Goal: Information Seeking & Learning: Learn about a topic

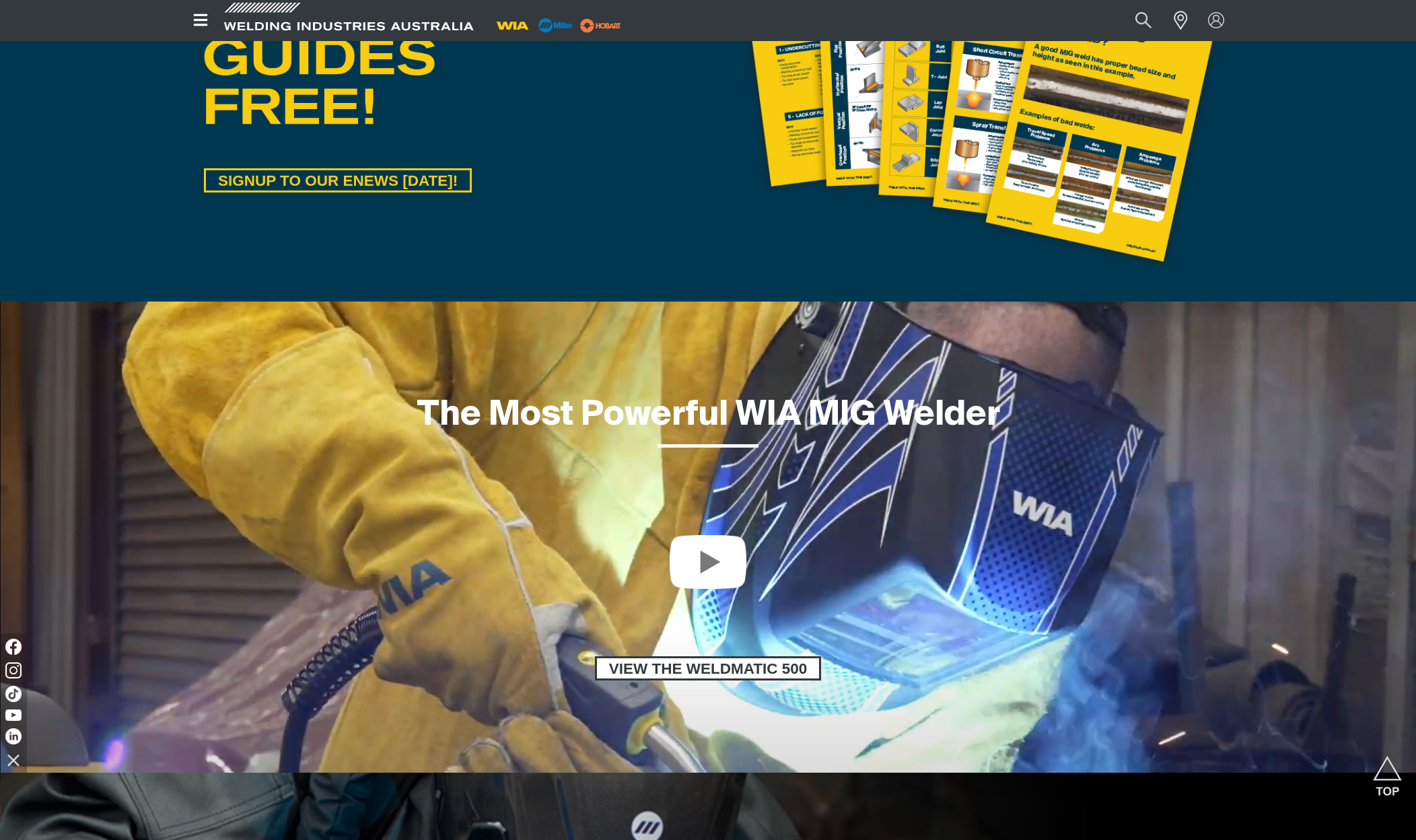
scroll to position [892, 0]
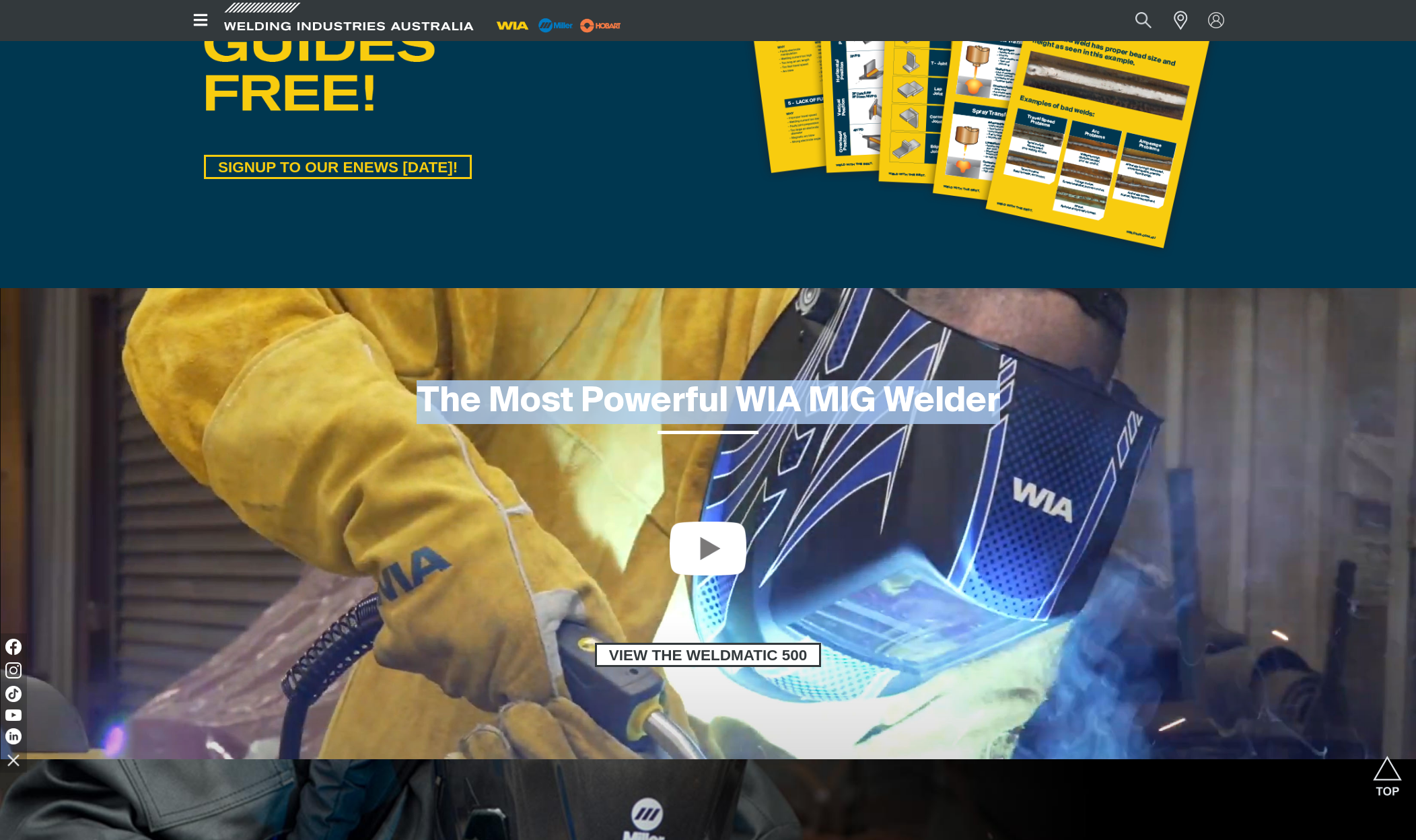
drag, startPoint x: 960, startPoint y: 398, endPoint x: 371, endPoint y: 385, distance: 589.1
click at [371, 385] on h1 "The Most Powerful WIA MIG Welder" at bounding box center [708, 403] width 1416 height 44
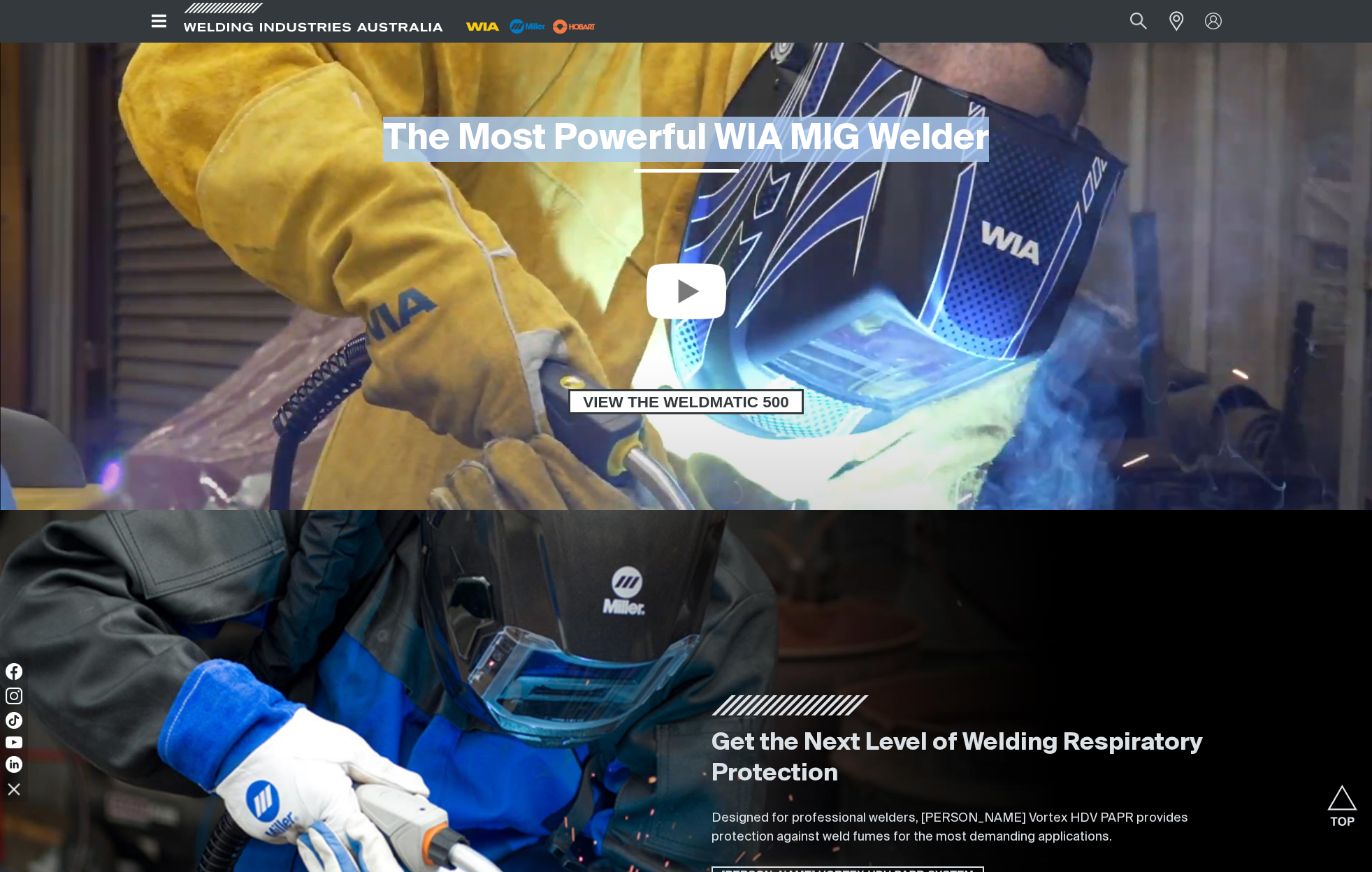
scroll to position [2288, 0]
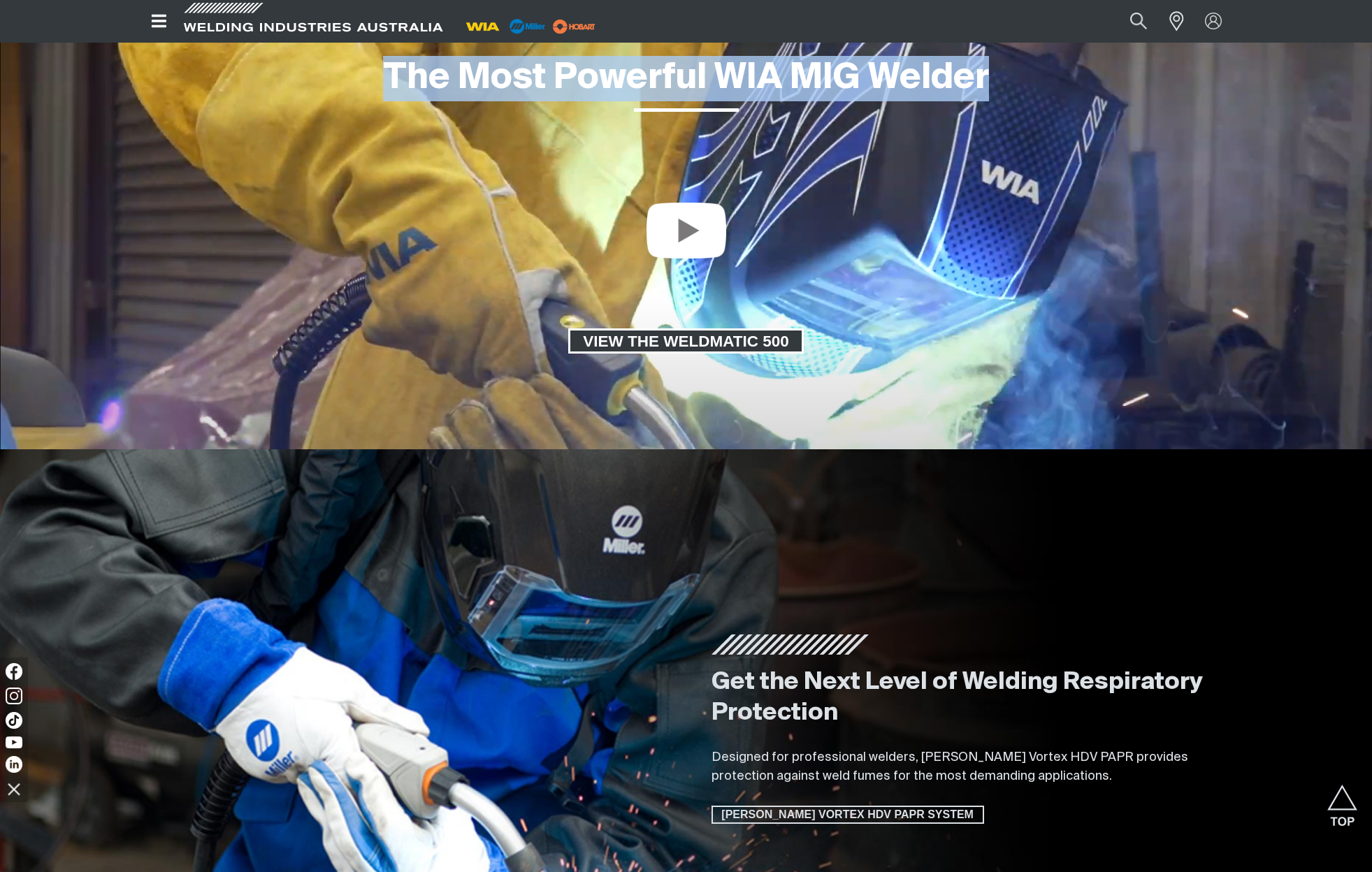
click at [729, 344] on span "VIEW THE WELDMATIC 500" at bounding box center [686, 341] width 231 height 25
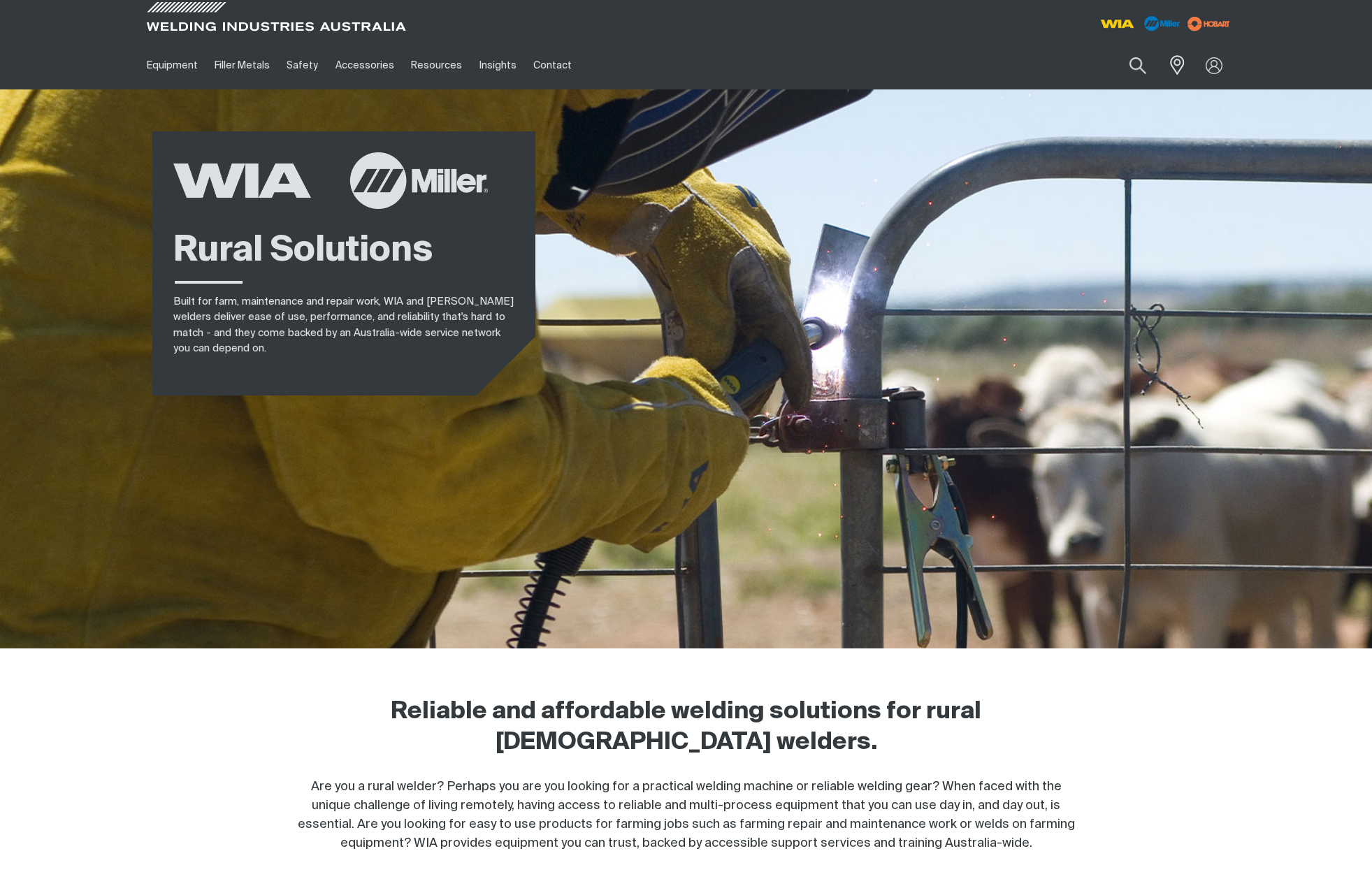
scroll to position [884, 0]
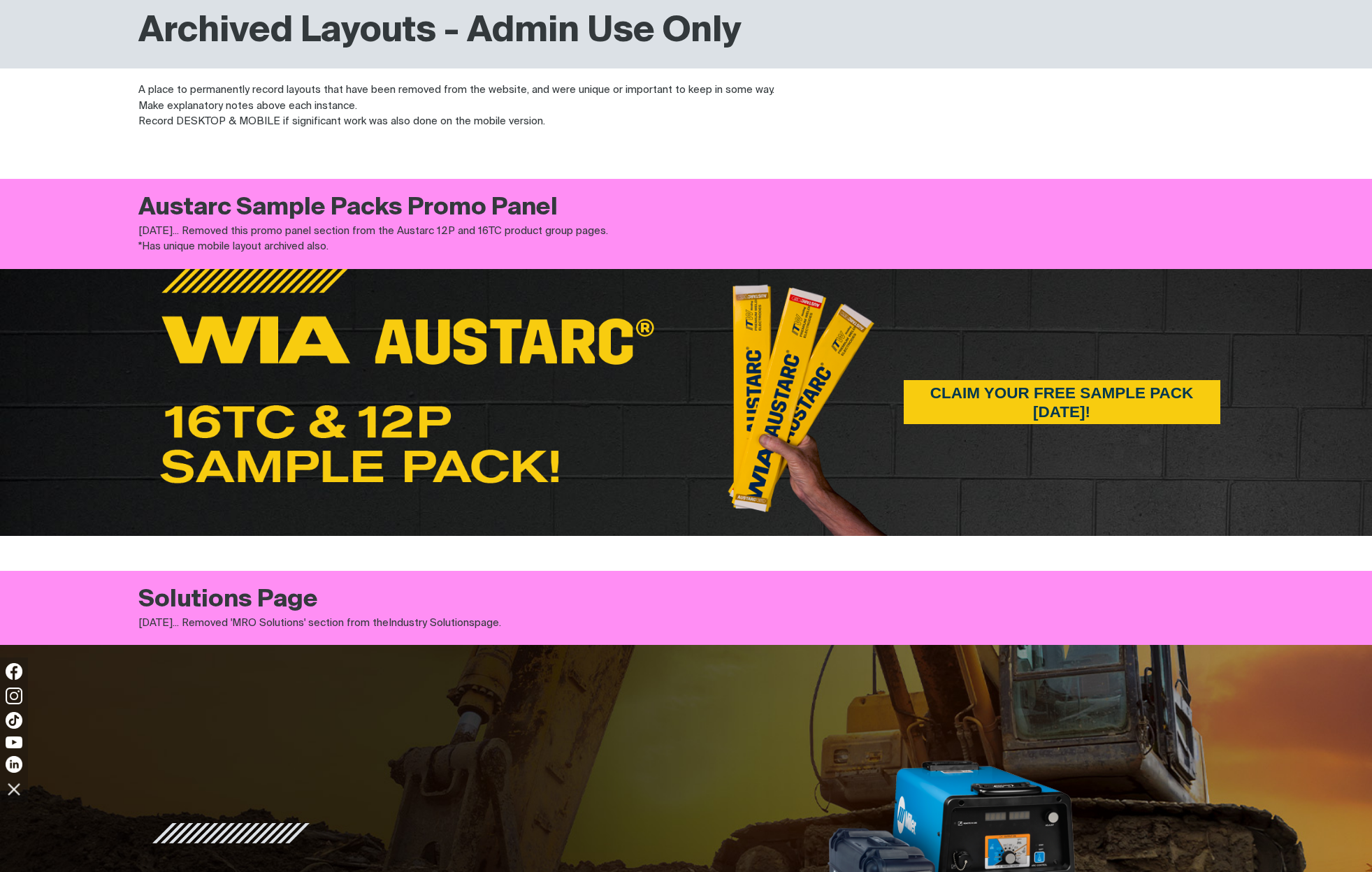
scroll to position [230, 0]
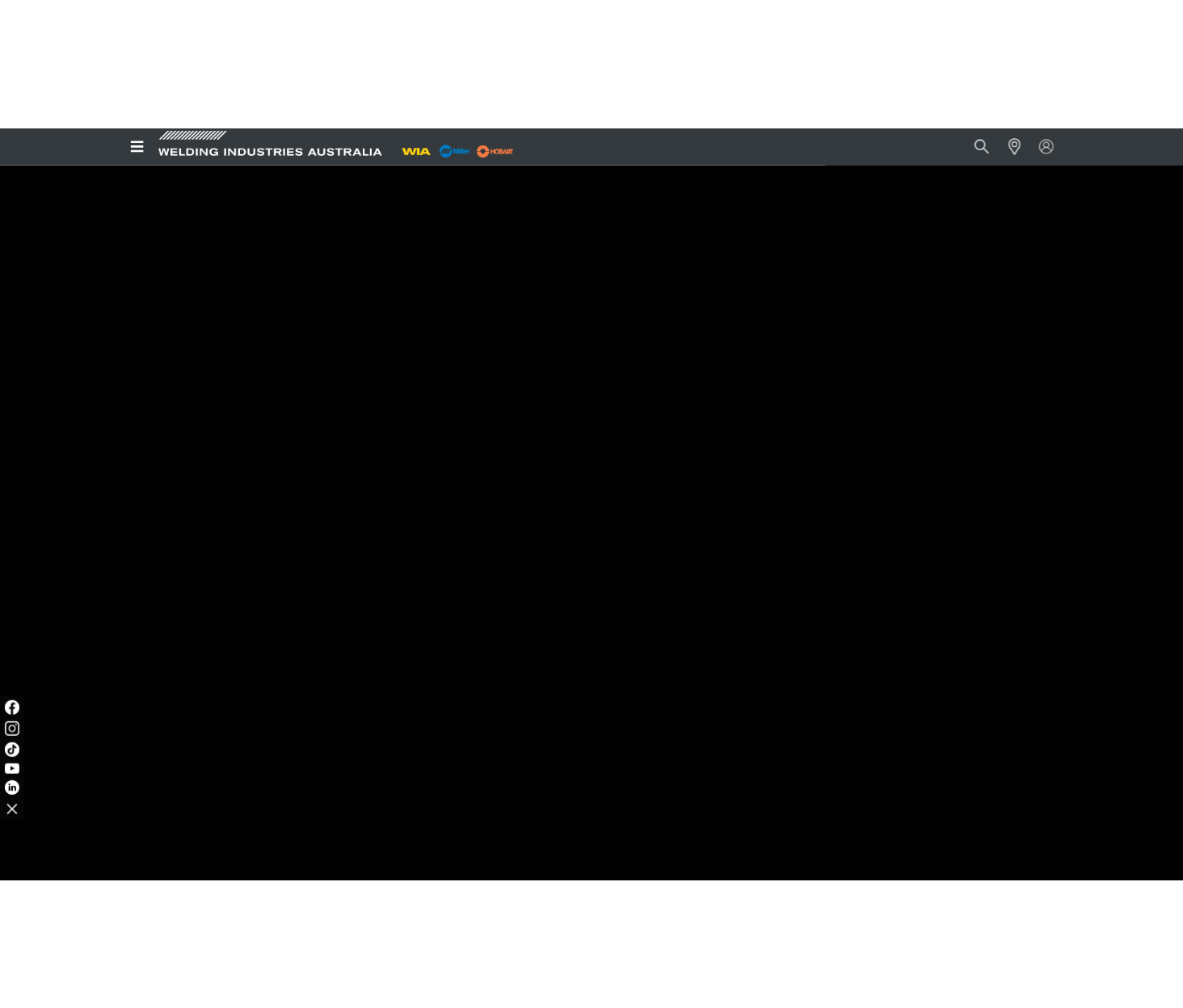
scroll to position [308, 0]
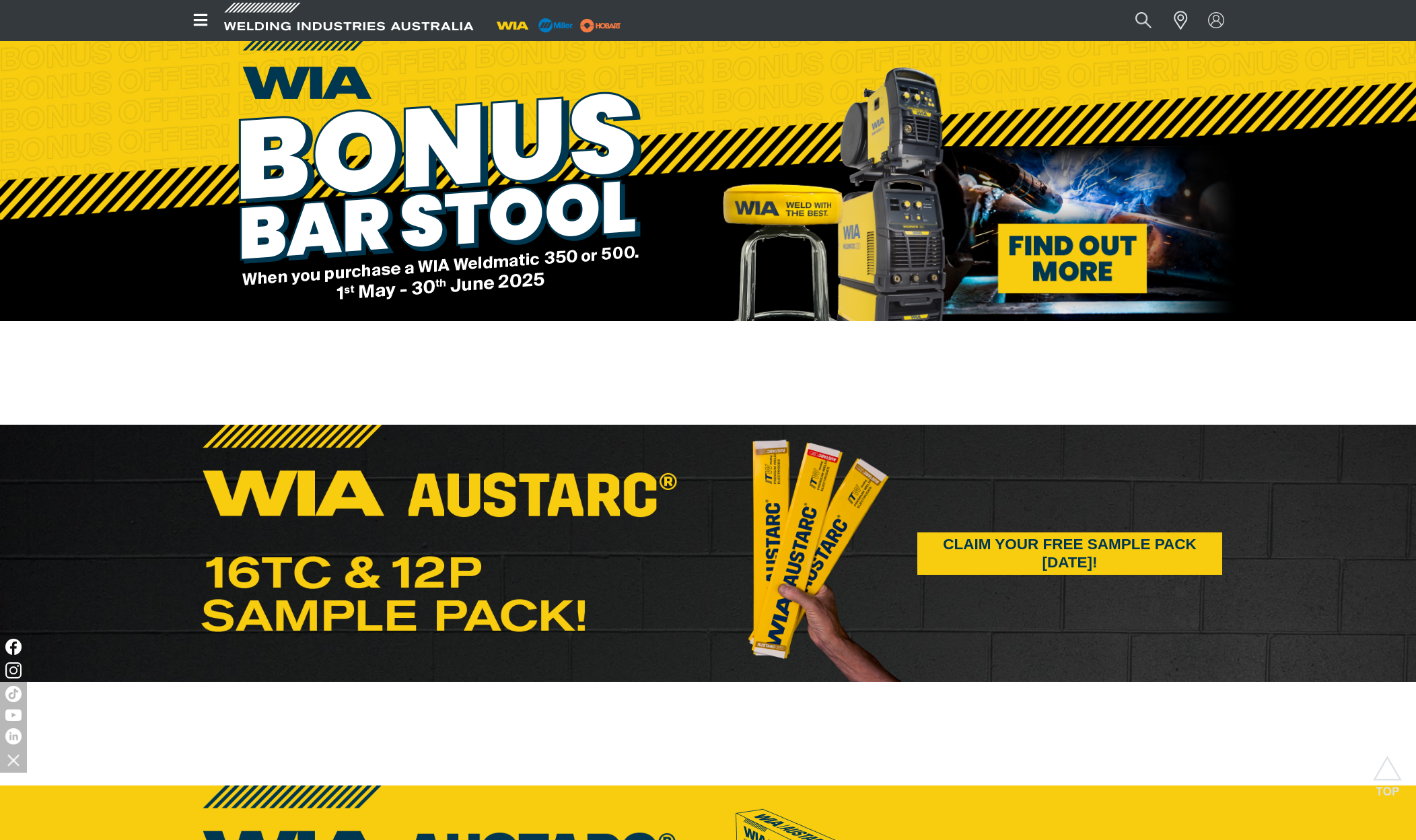
scroll to position [4078, 0]
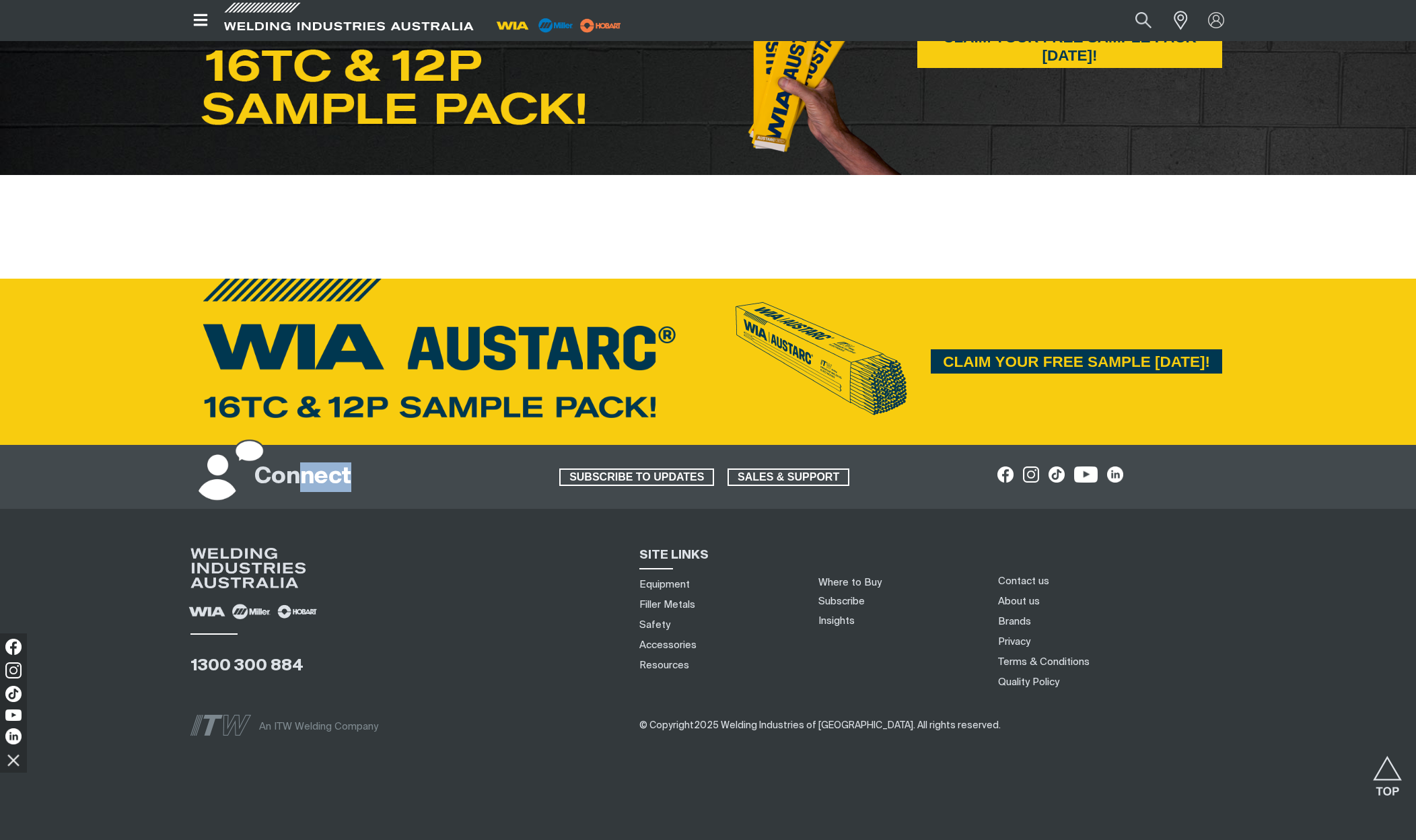
drag, startPoint x: 325, startPoint y: 479, endPoint x: 295, endPoint y: 478, distance: 30.0
click at [295, 478] on div "Connect" at bounding box center [366, 477] width 330 height 47
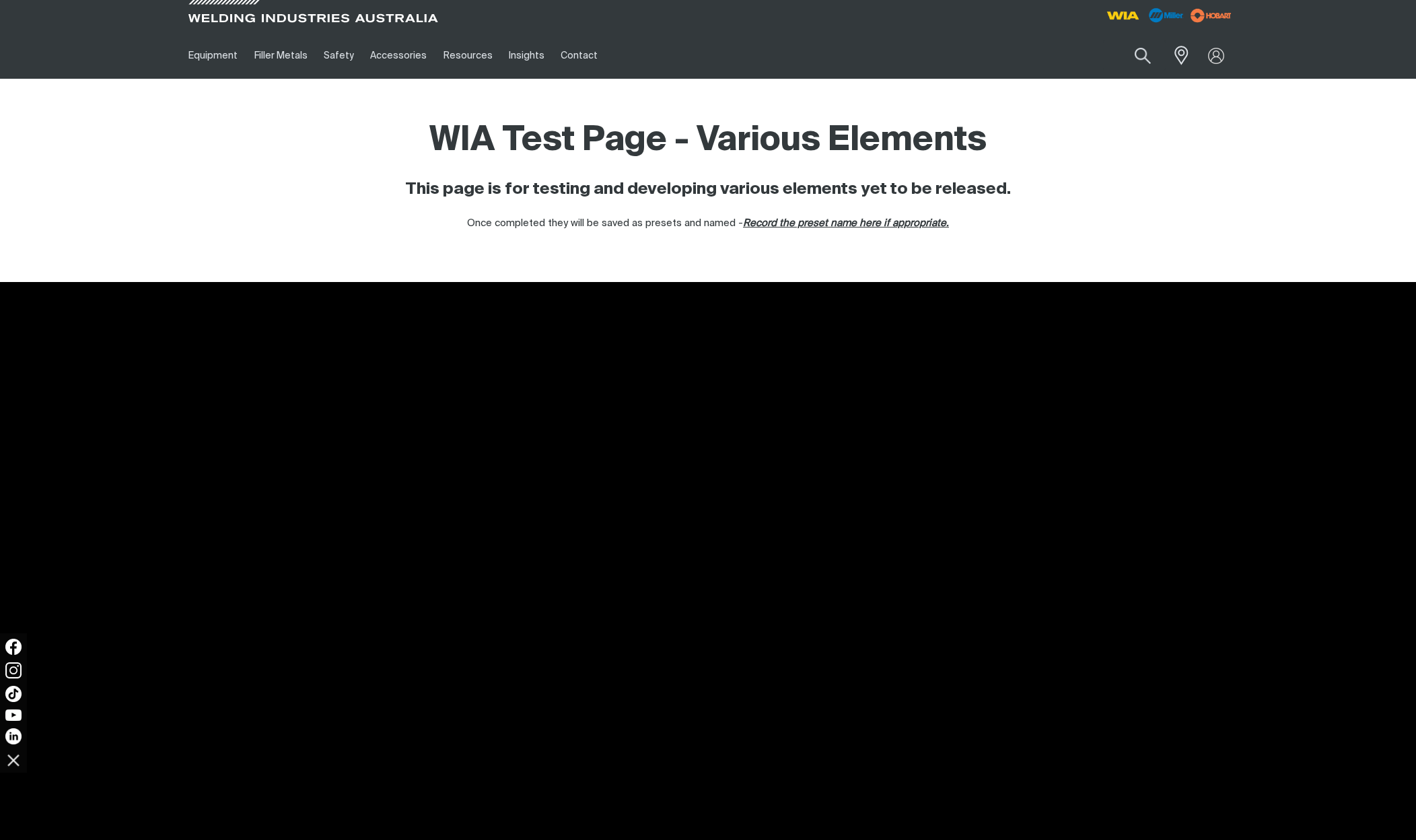
scroll to position [8, 0]
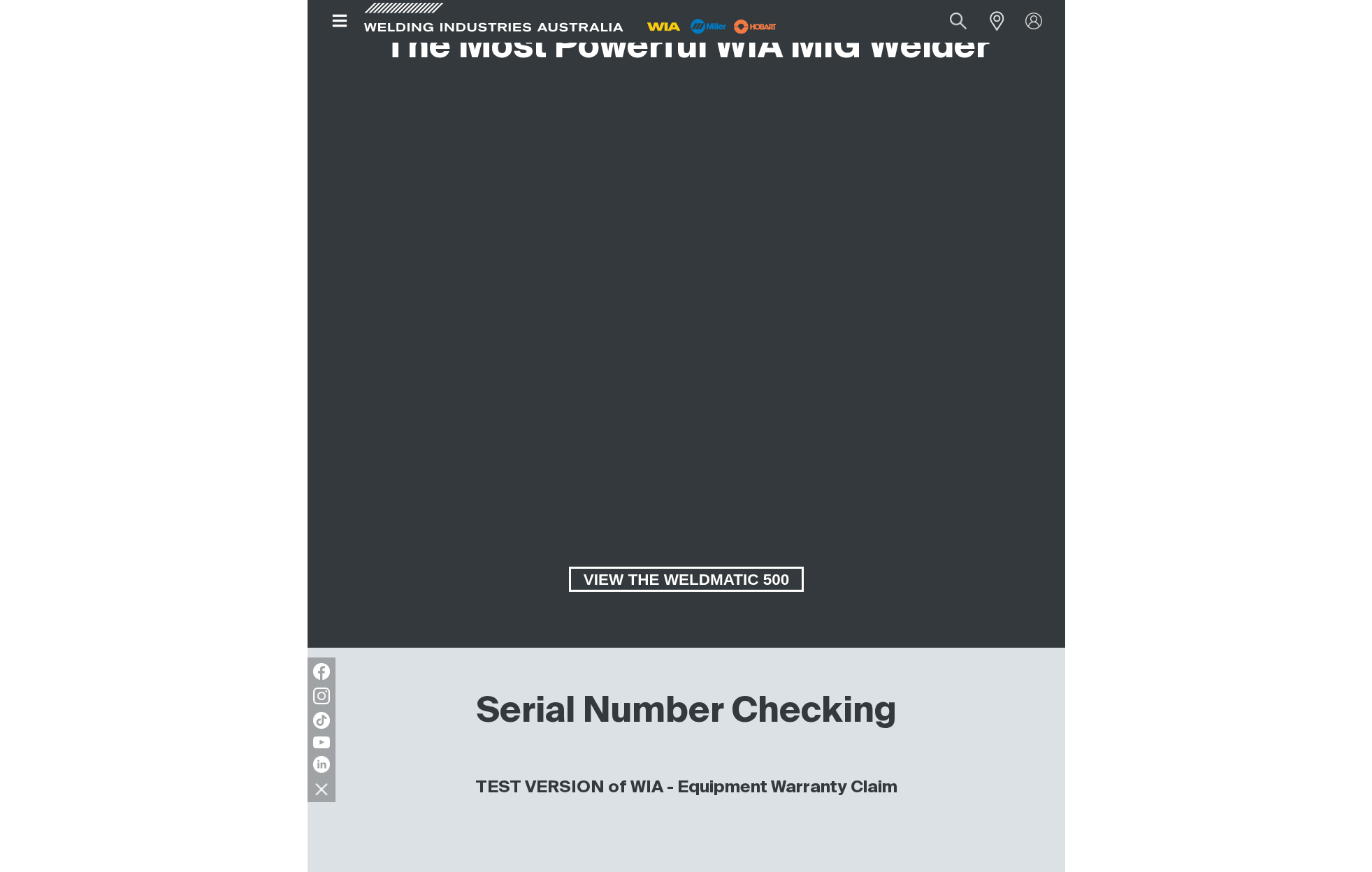
scroll to position [296, 0]
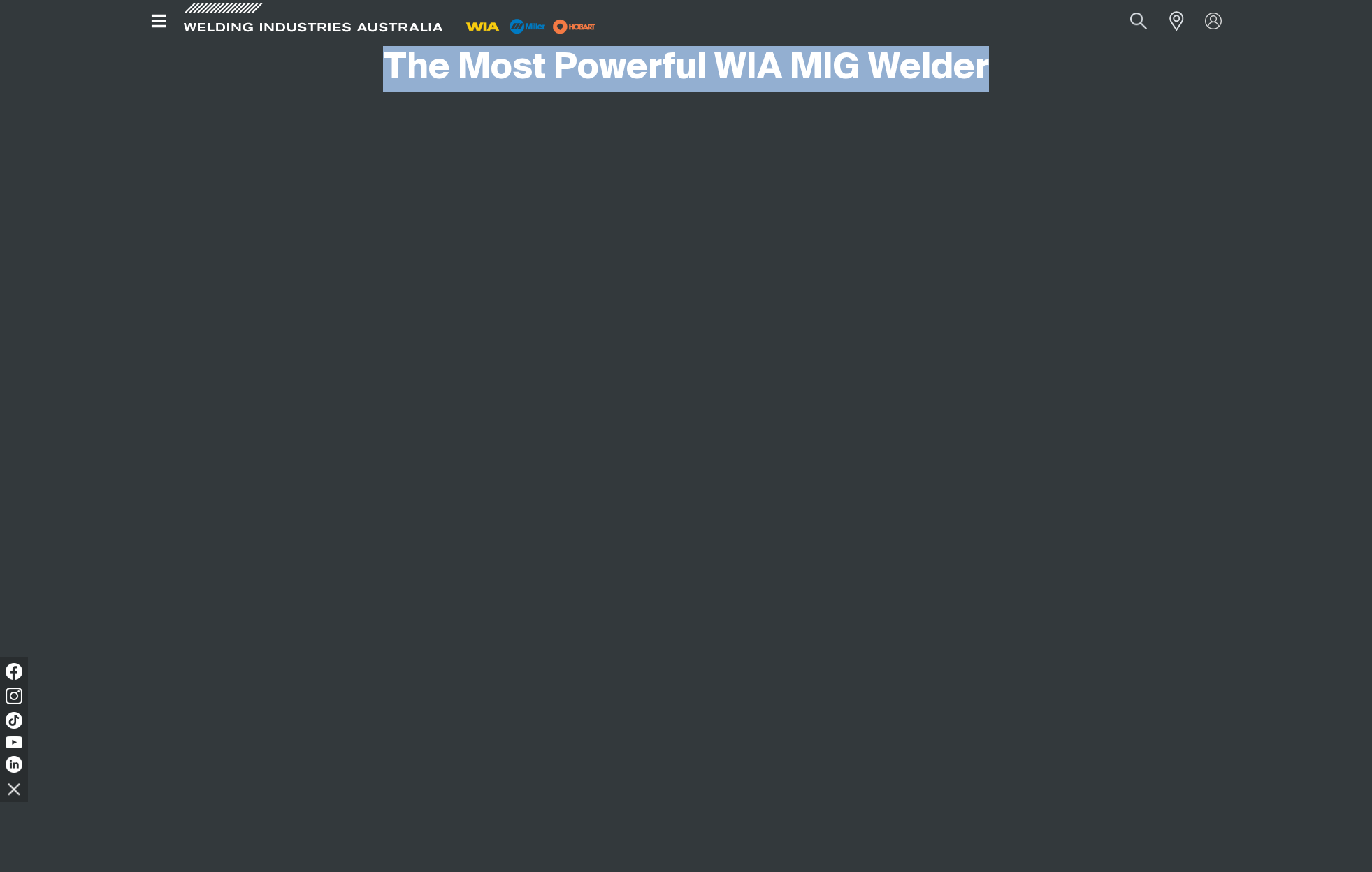
drag, startPoint x: 388, startPoint y: 65, endPoint x: 978, endPoint y: 71, distance: 590.0
click at [987, 66] on h1 "The Most Powerful WIA MIG Welder" at bounding box center [686, 69] width 606 height 46
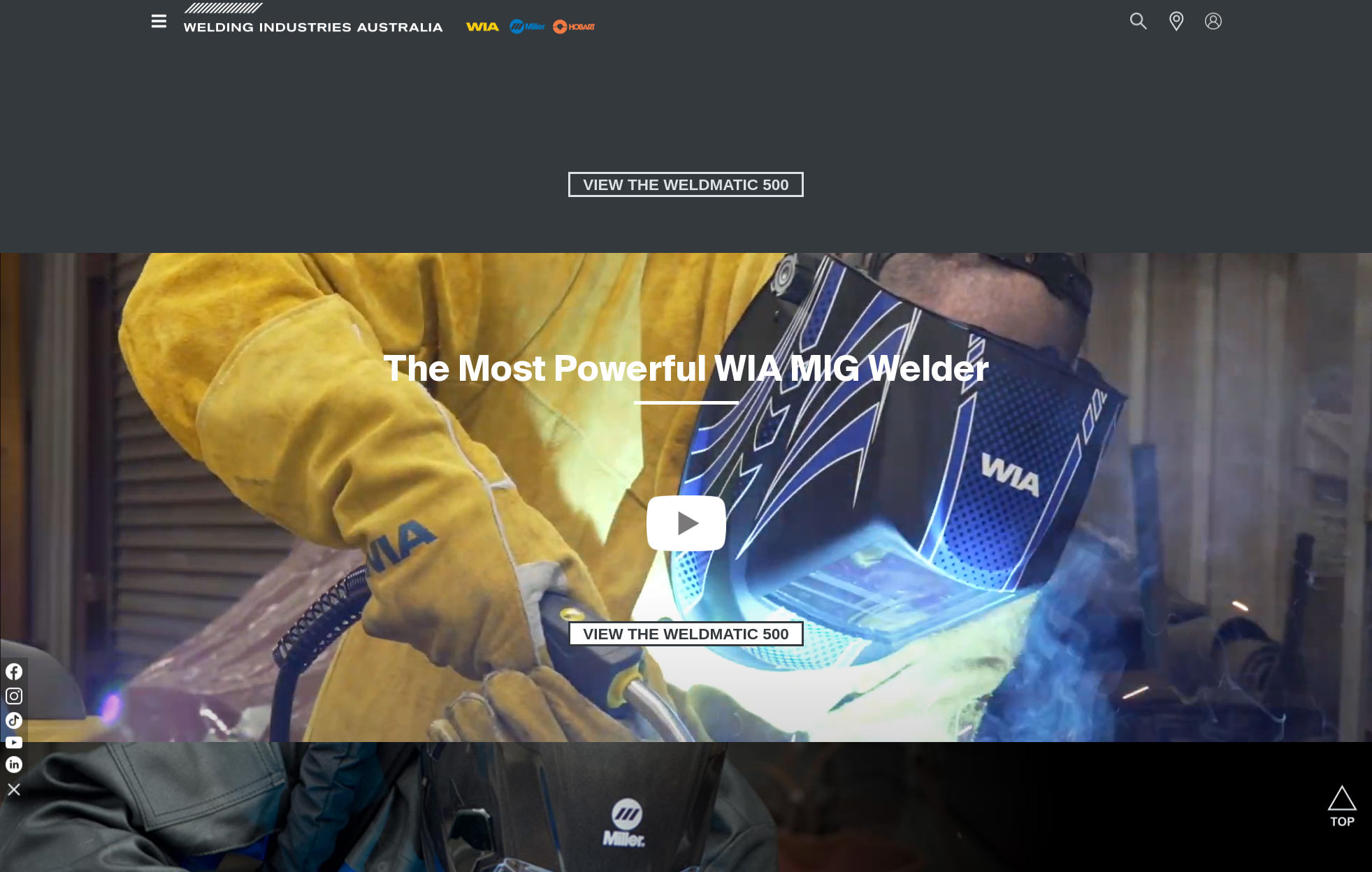
scroll to position [1727, 0]
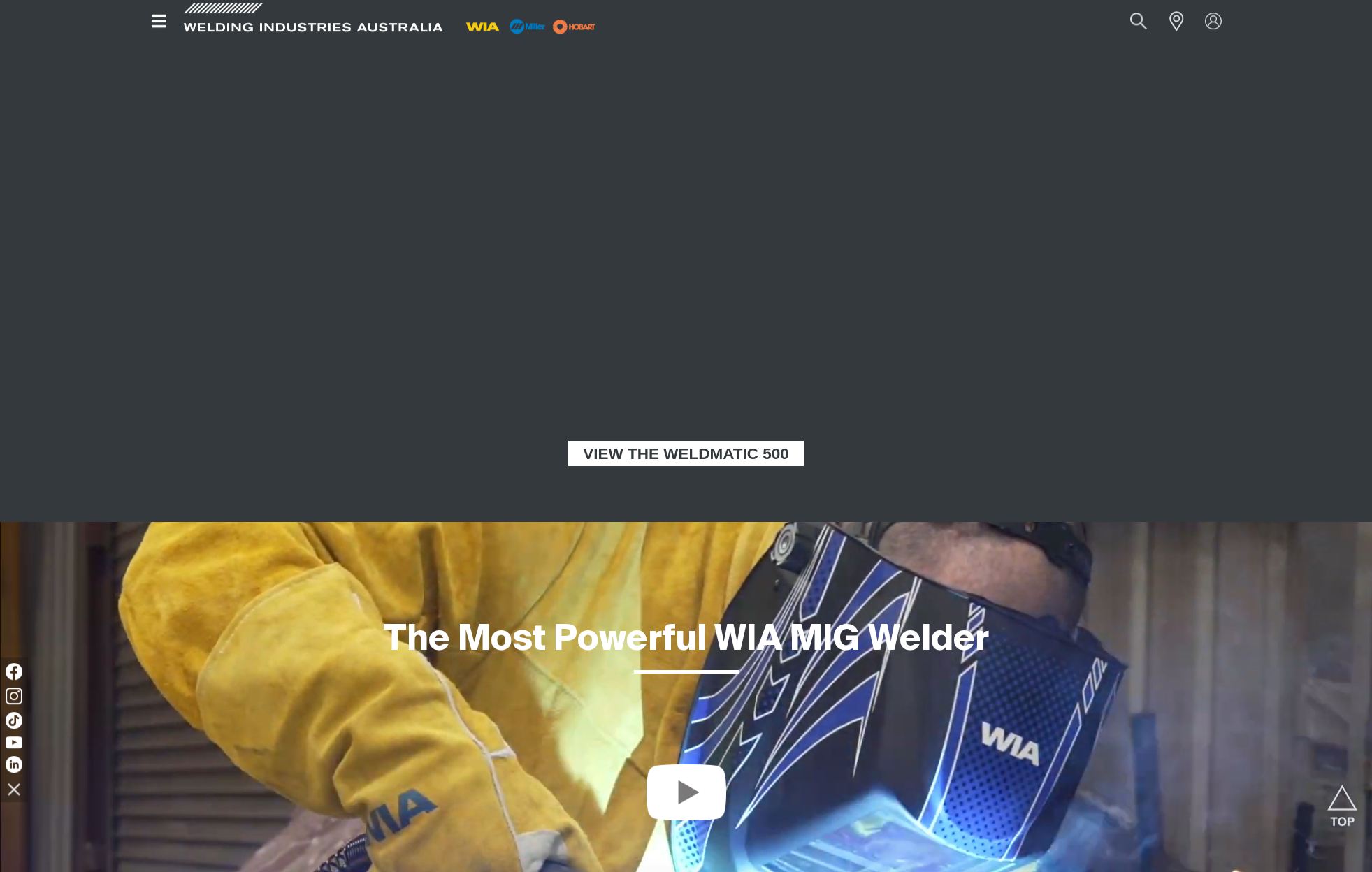
click at [683, 451] on span "VIEW THE WELDMATIC 500" at bounding box center [686, 453] width 231 height 25
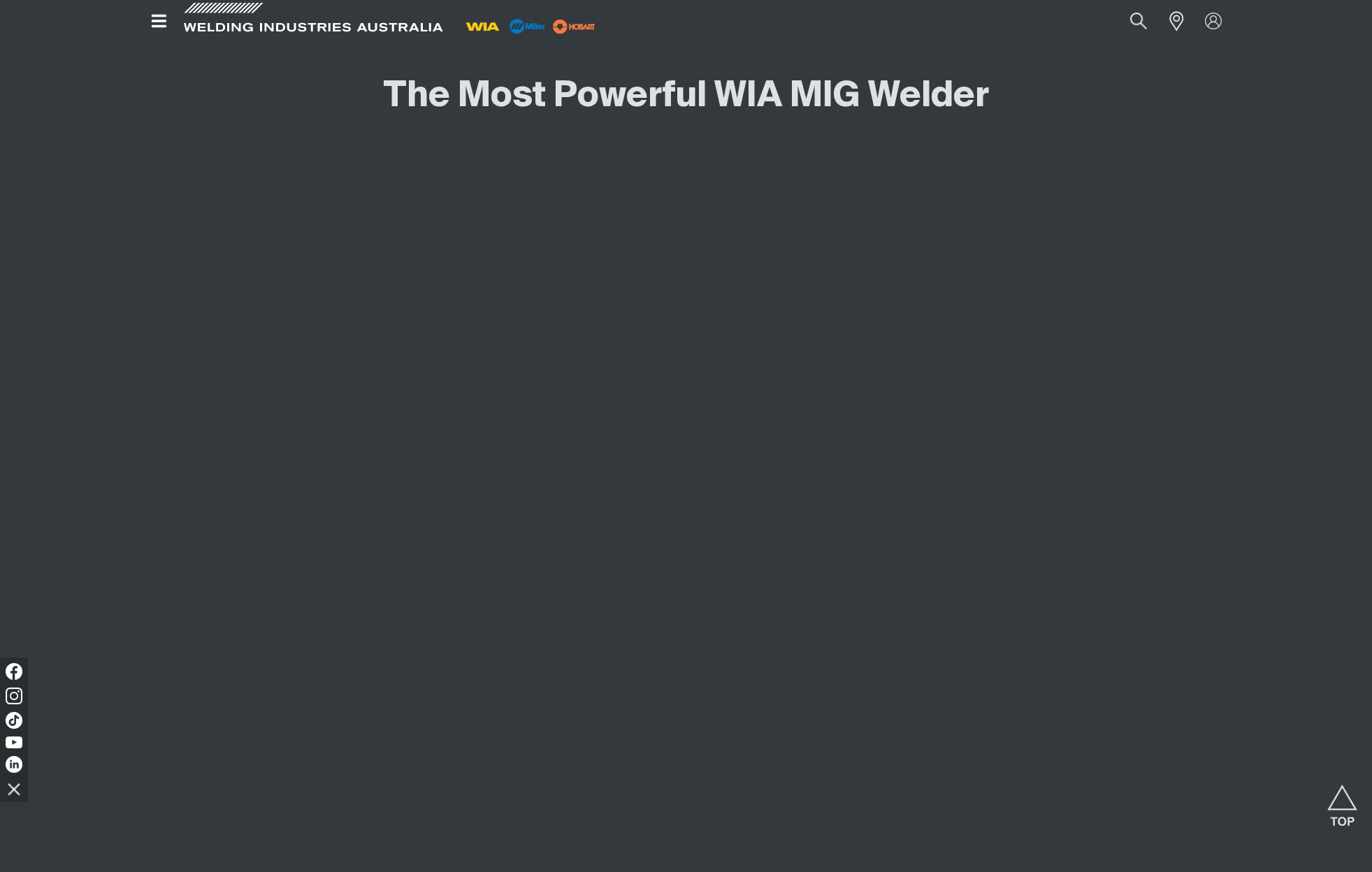
scroll to position [1387, 0]
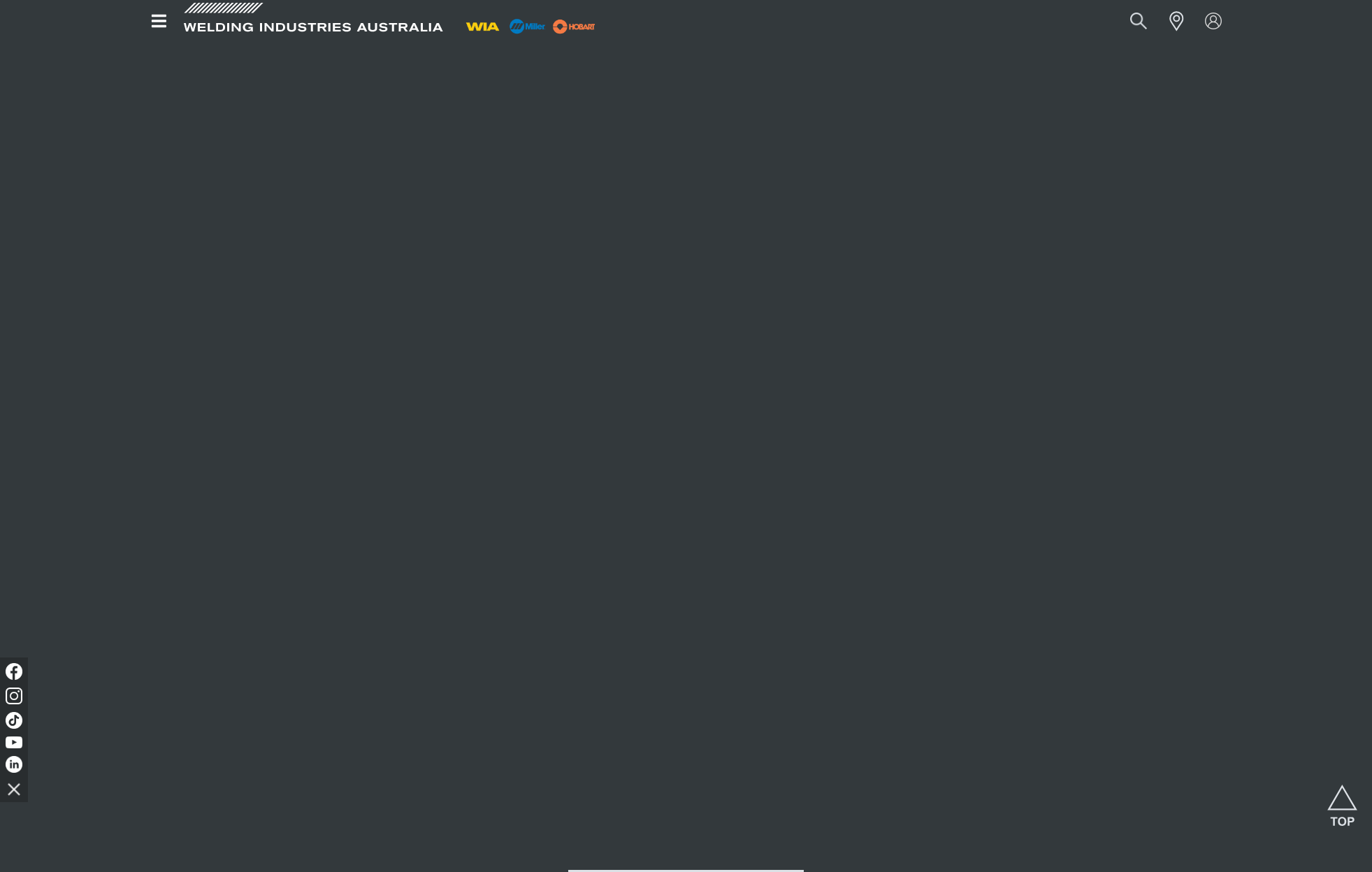
scroll to position [1299, 0]
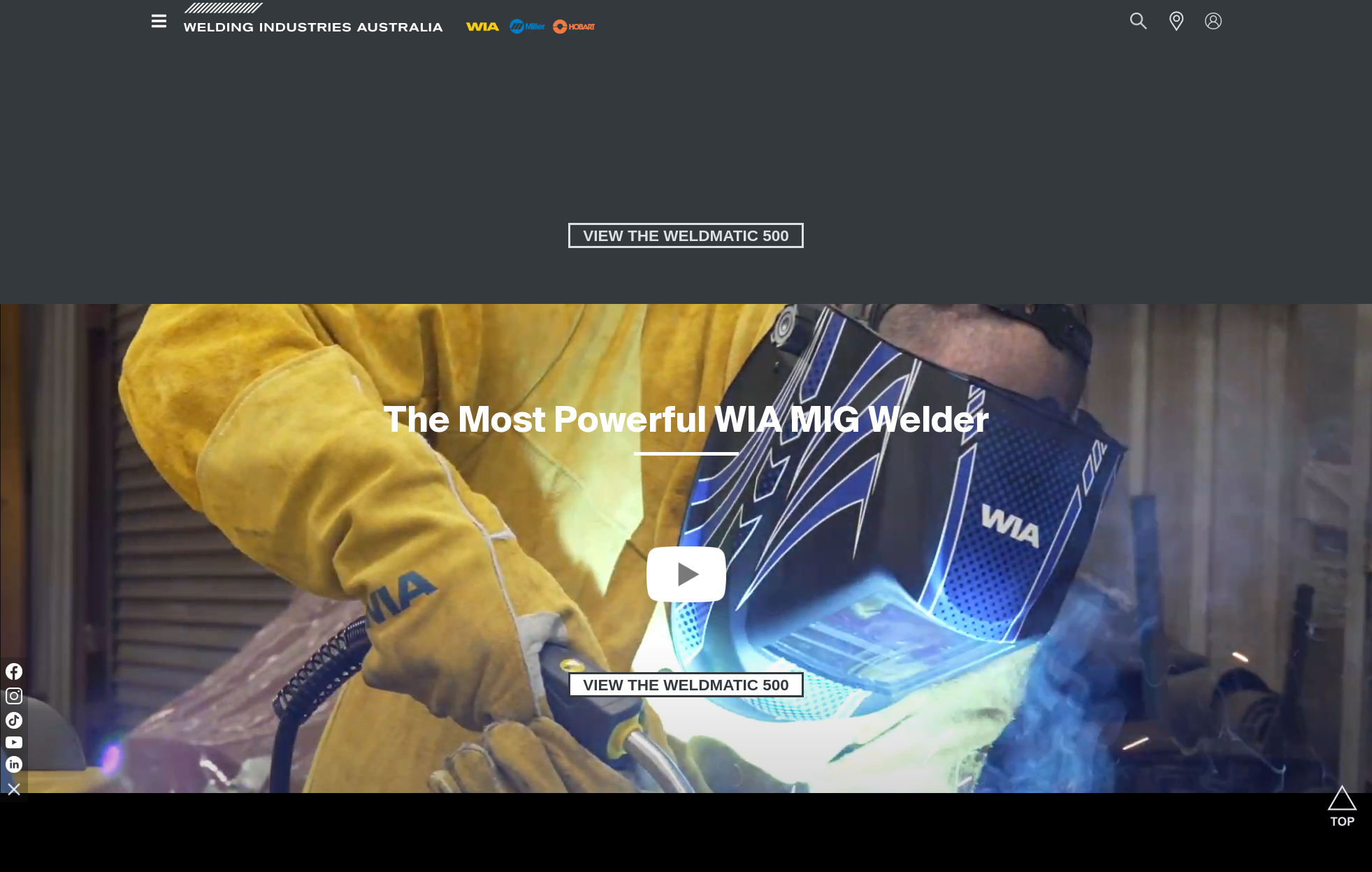
scroll to position [1947, 0]
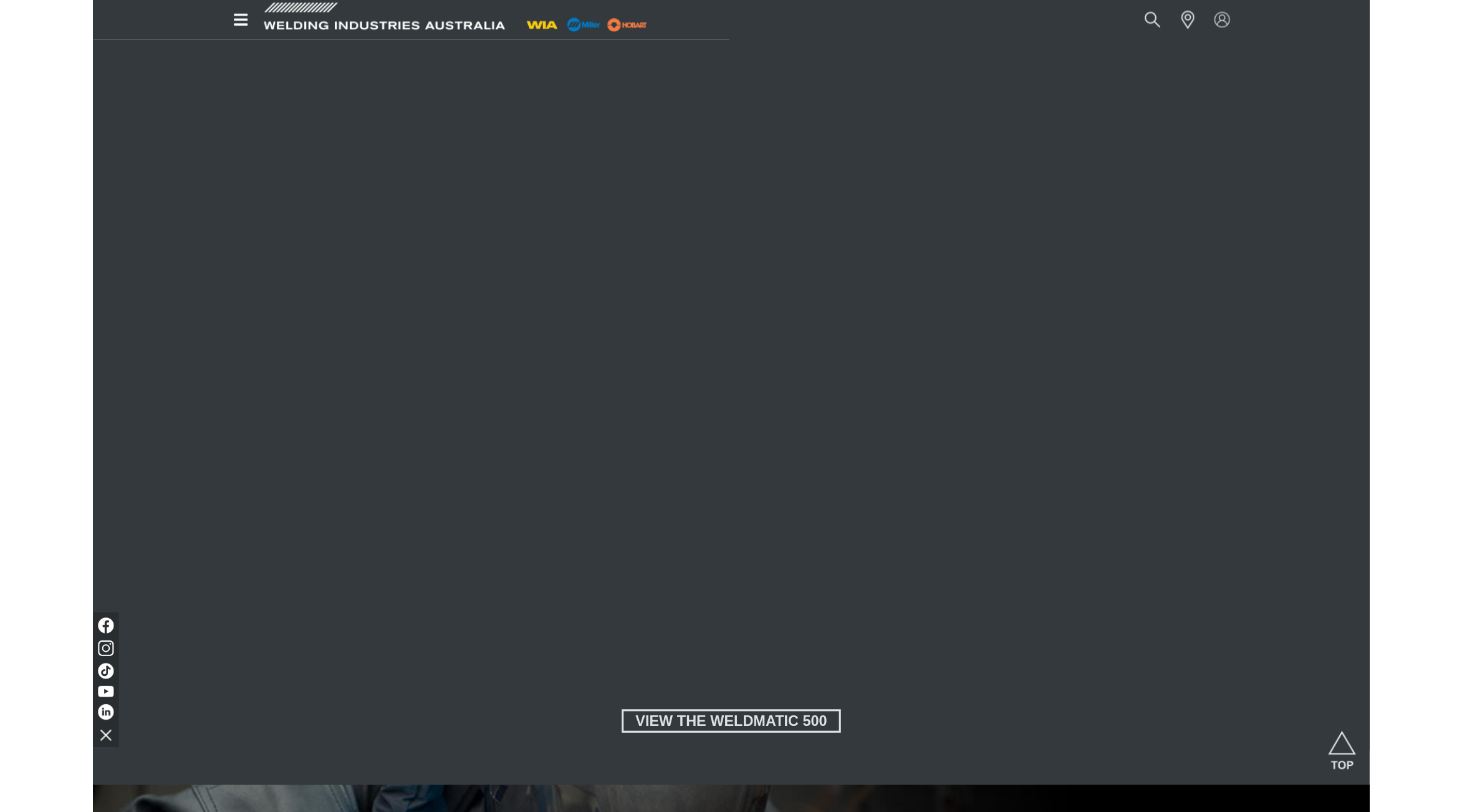
scroll to position [1213, 0]
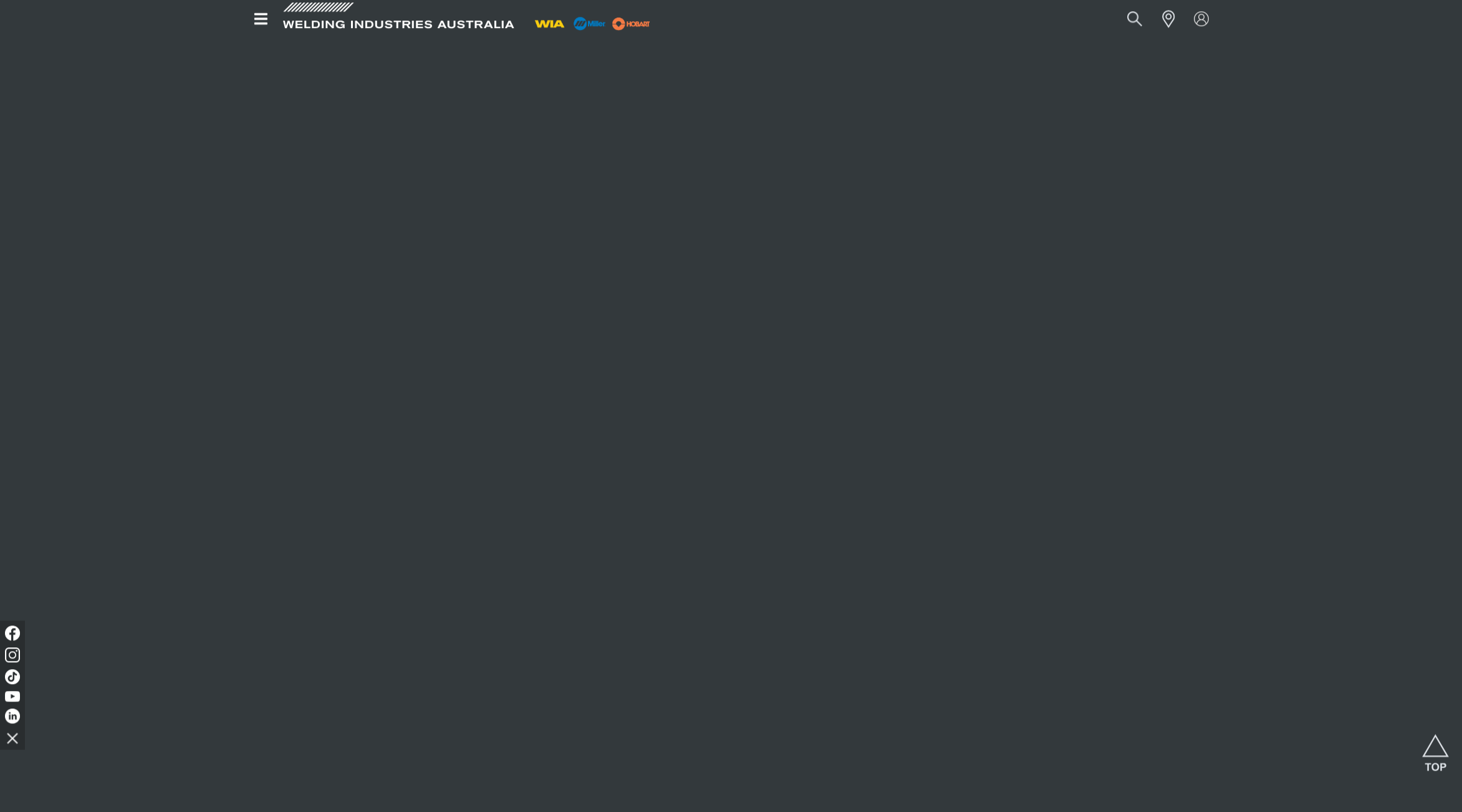
click at [46, 121] on div at bounding box center [731, 400] width 1462 height 823
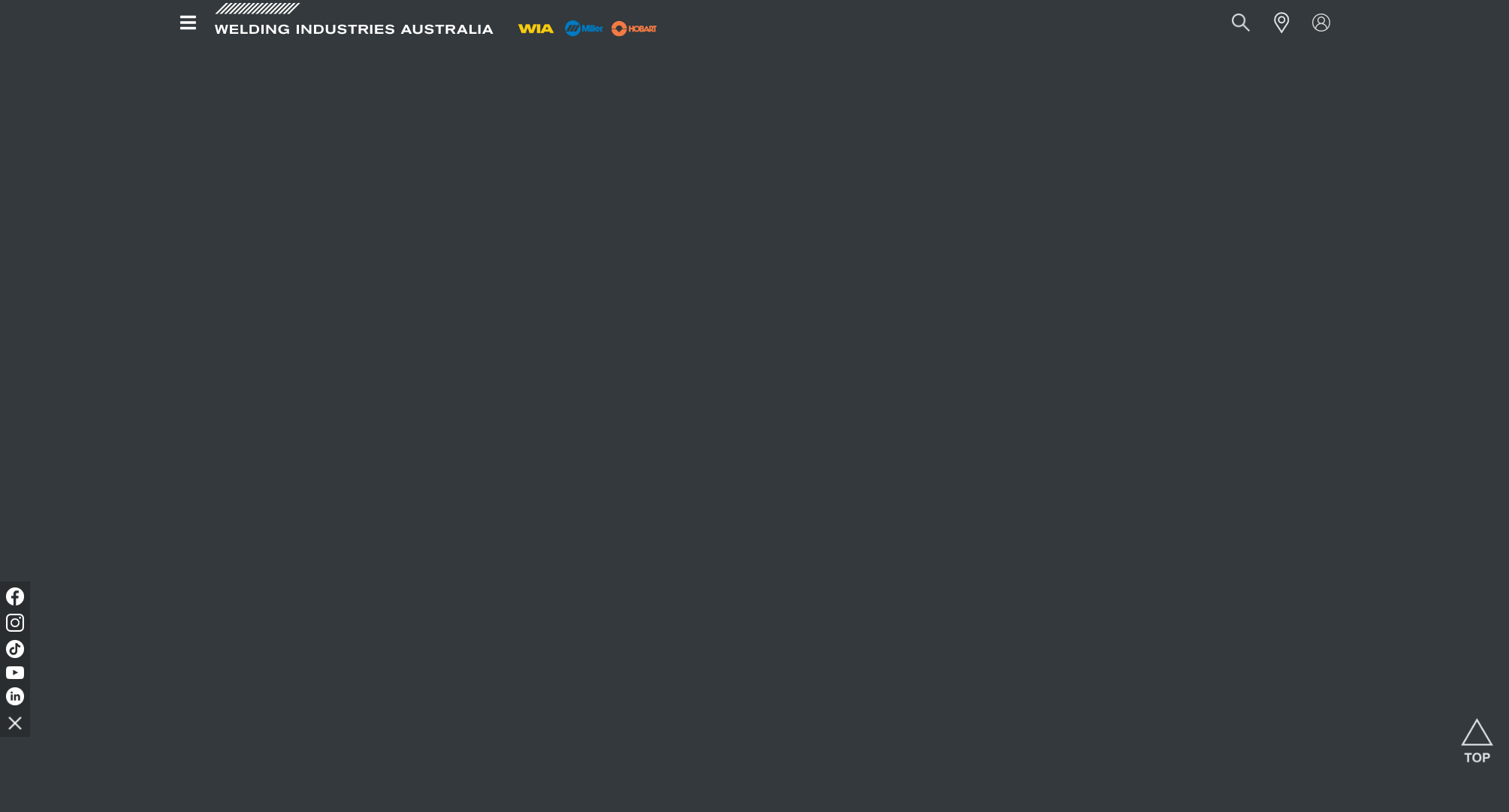
scroll to position [1443, 0]
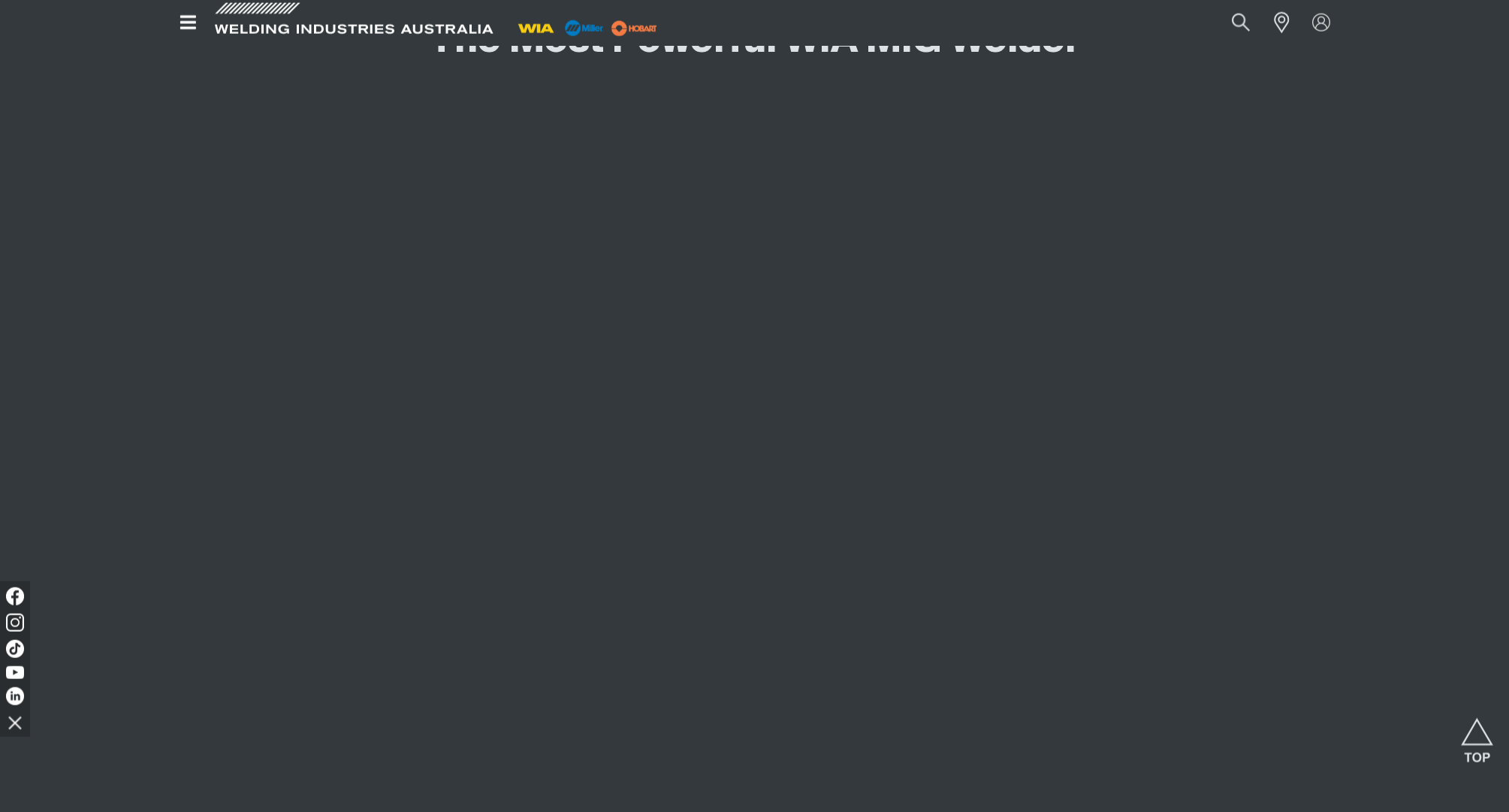
scroll to position [1351, 0]
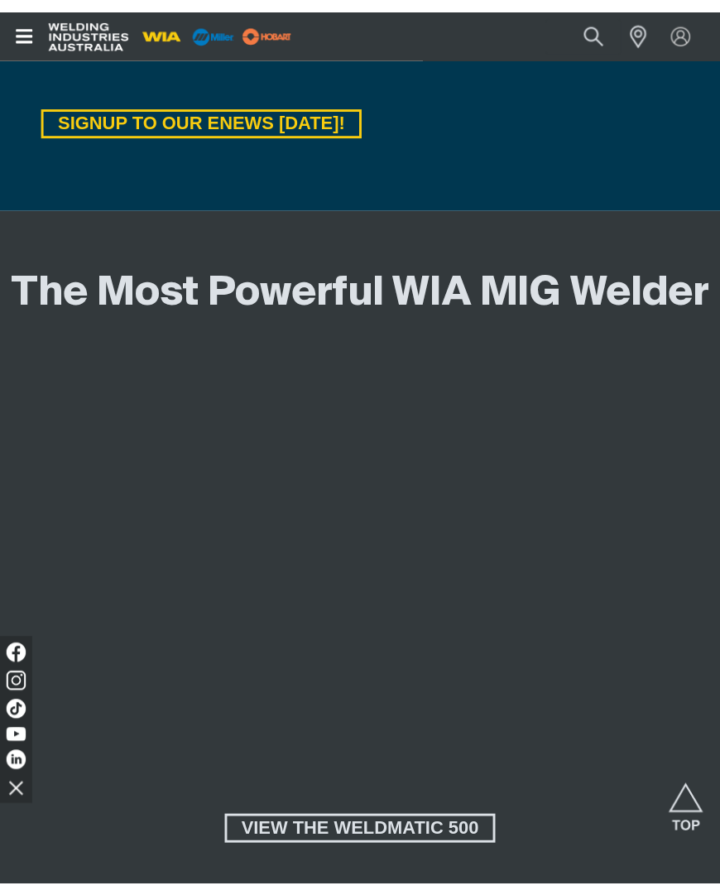
scroll to position [1977, 0]
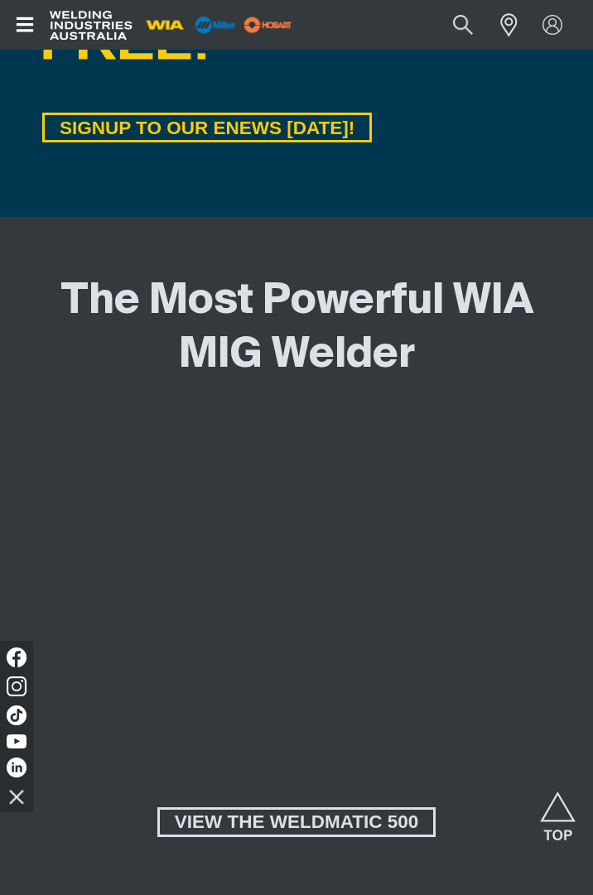
scroll to position [1722, 0]
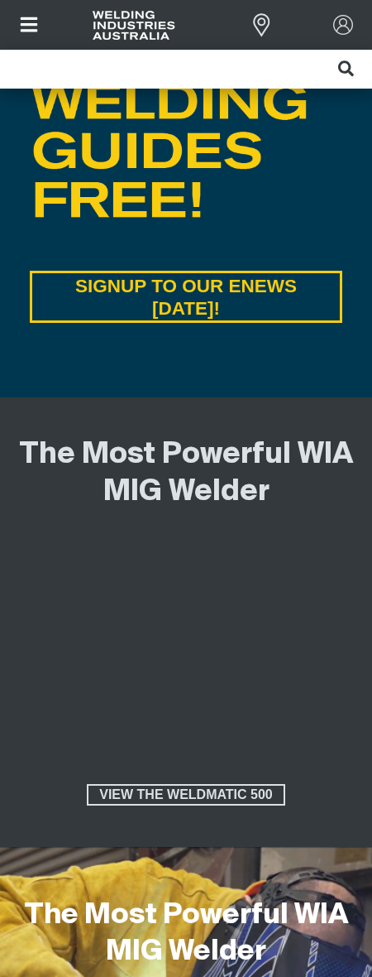
scroll to position [1201, 0]
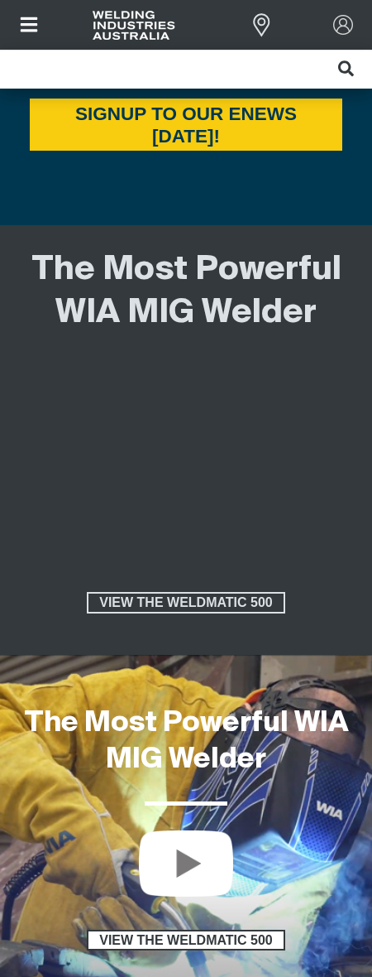
scroll to position [1400, 0]
